Goal: Navigation & Orientation: Find specific page/section

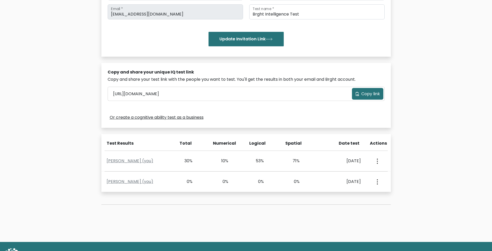
scroll to position [104, 0]
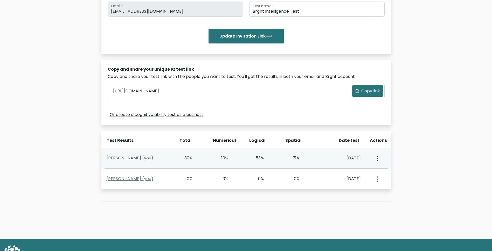
click at [138, 158] on link "Amber Kaser (you)" at bounding box center [130, 158] width 47 height 6
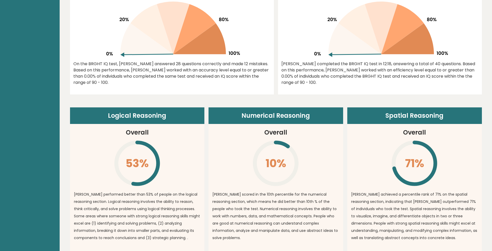
scroll to position [264, 0]
